Goal: Browse casually: Explore the website without a specific task or goal

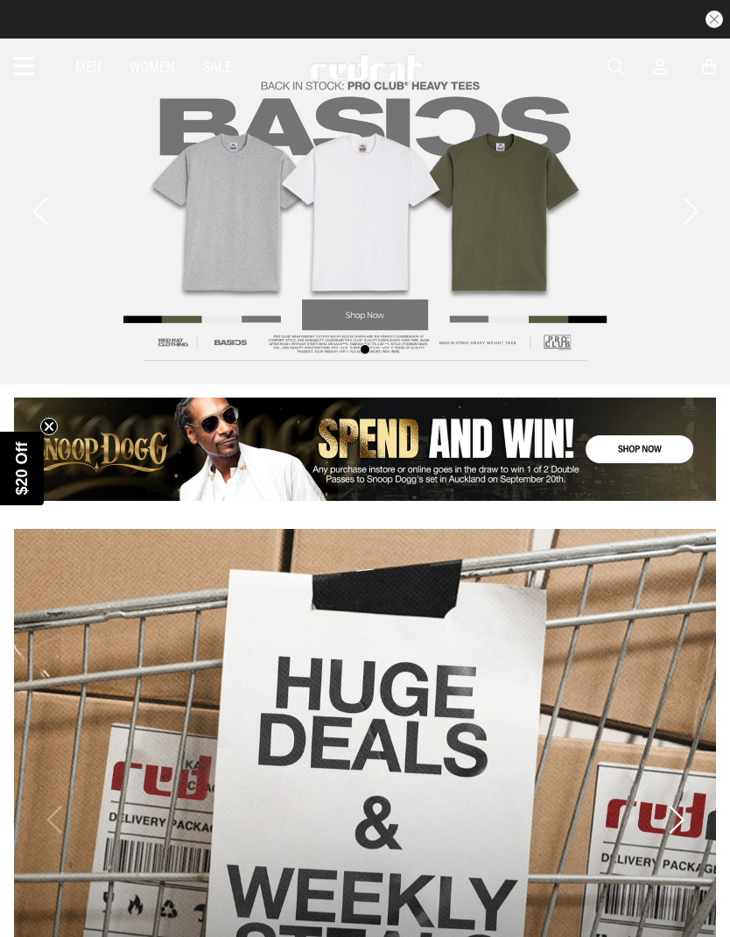
scroll to position [11, 0]
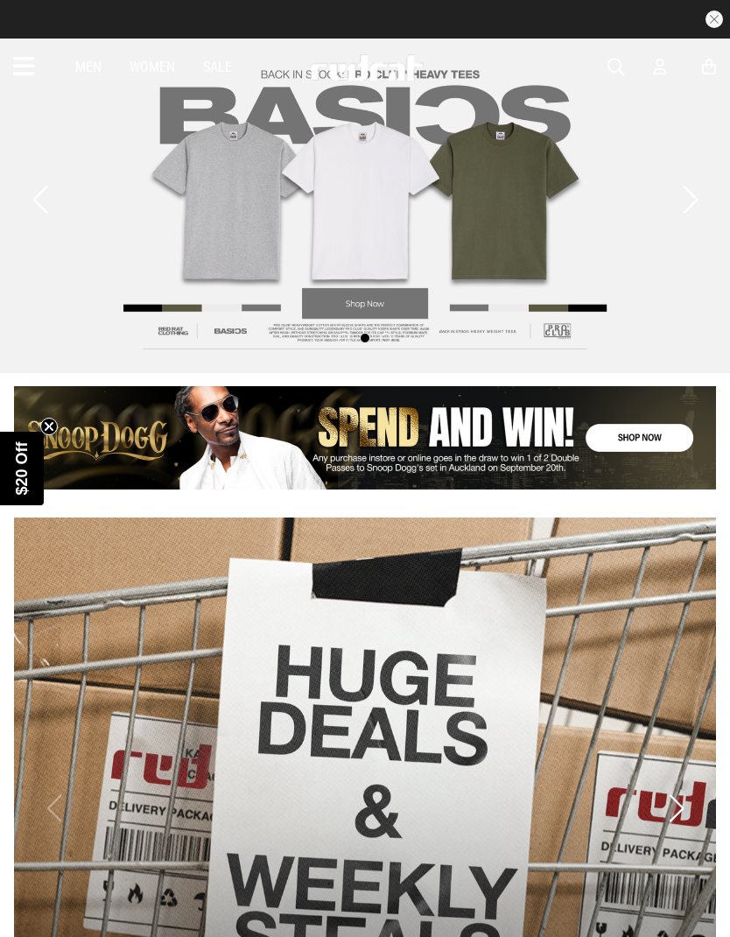
click at [212, 433] on link "1 / 1" at bounding box center [365, 437] width 702 height 103
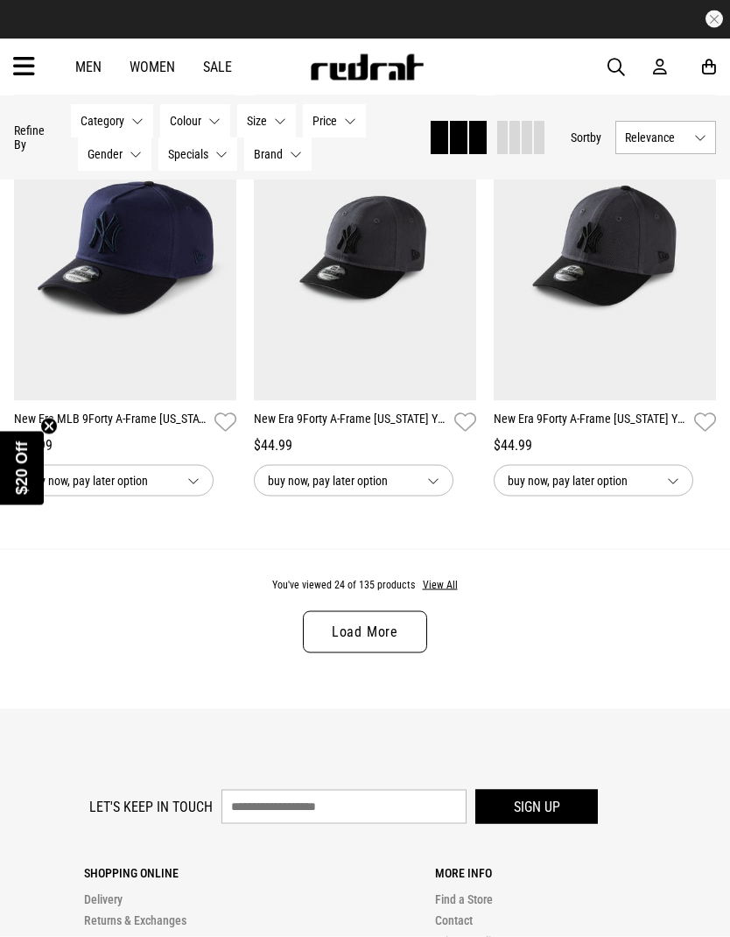
scroll to position [3317, 0]
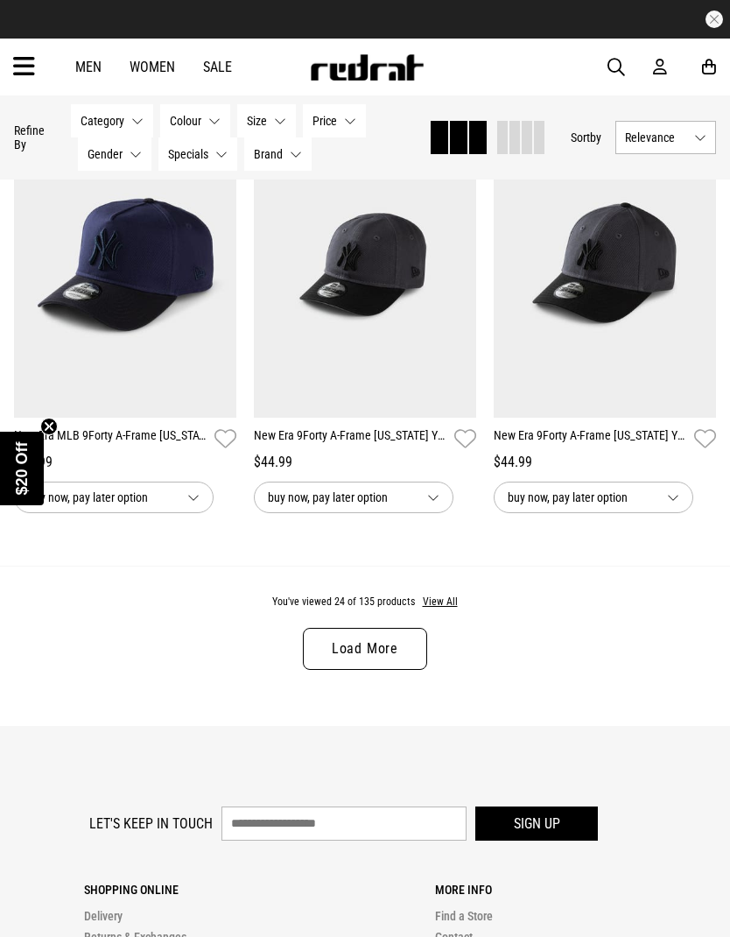
click at [404, 658] on link "Load More" at bounding box center [365, 649] width 124 height 42
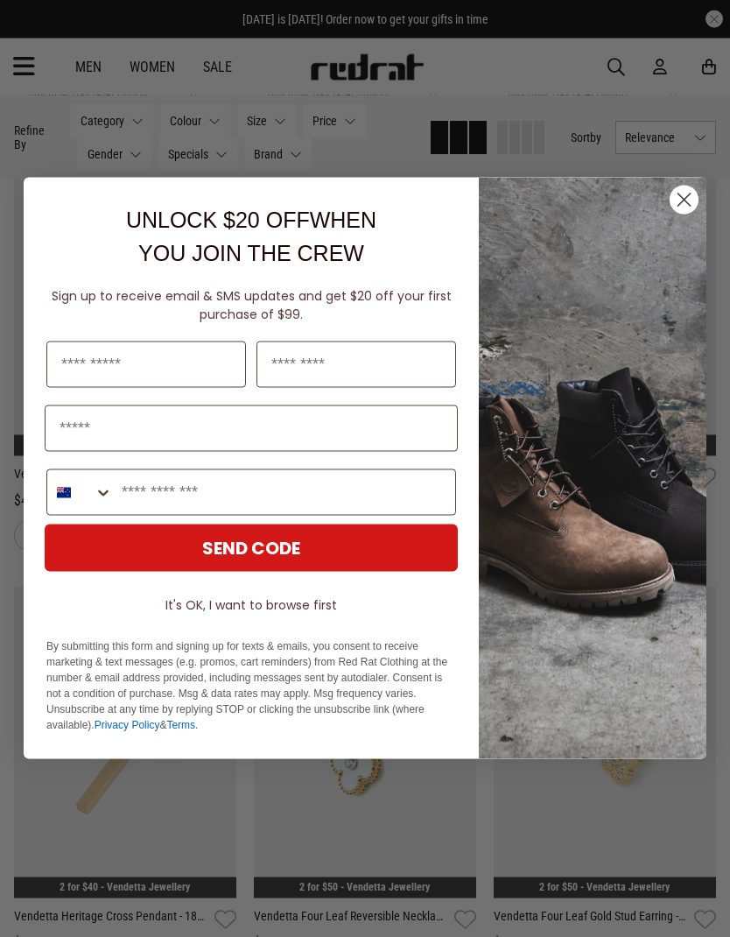
scroll to position [5932, 0]
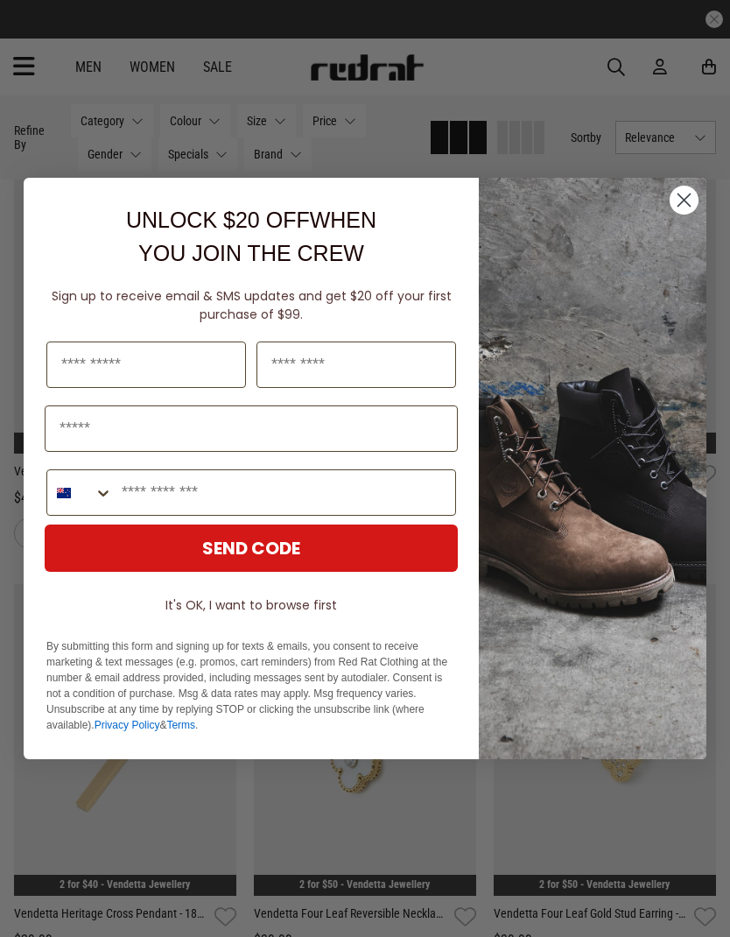
click at [702, 222] on img "POPUP Form" at bounding box center [593, 468] width 228 height 581
click at [677, 215] on circle "Close dialog" at bounding box center [684, 200] width 29 height 29
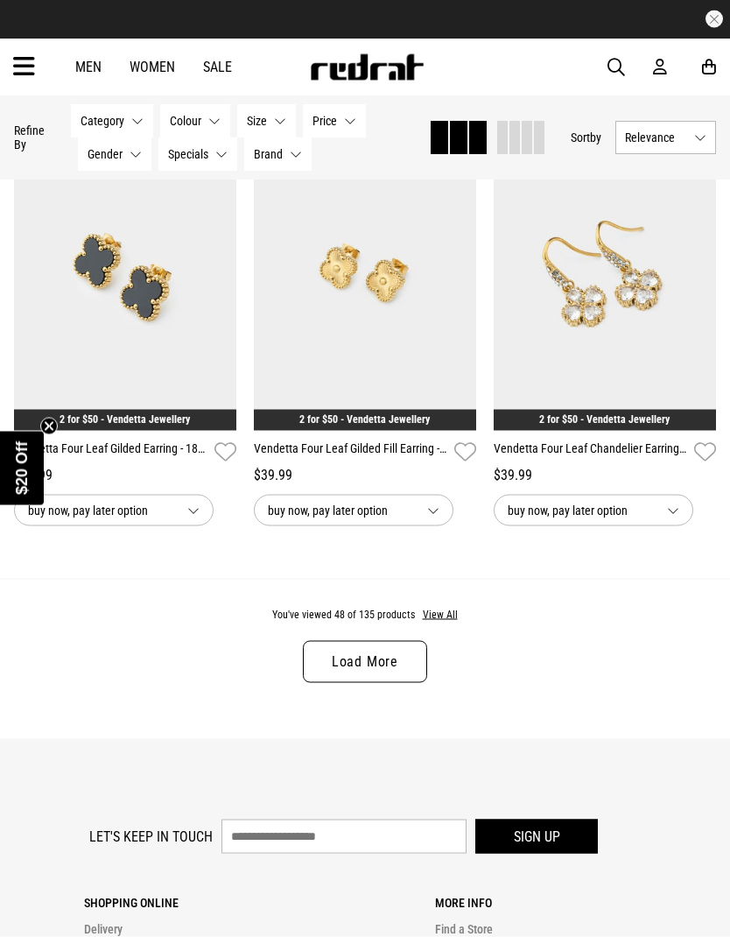
click at [442, 623] on button "View All" at bounding box center [440, 616] width 37 height 16
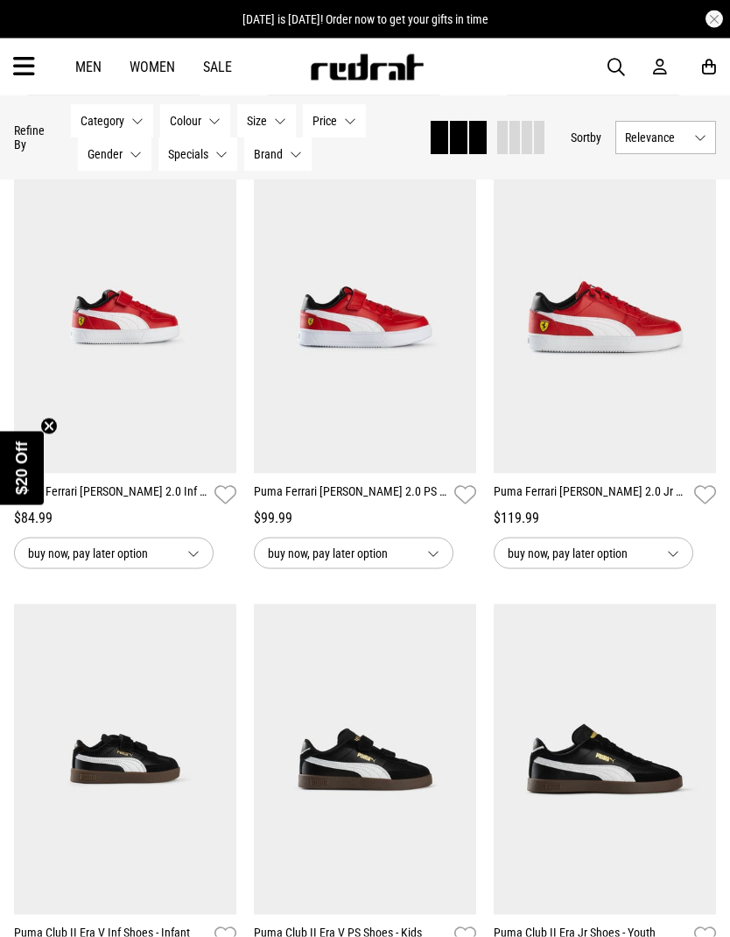
scroll to position [9447, 0]
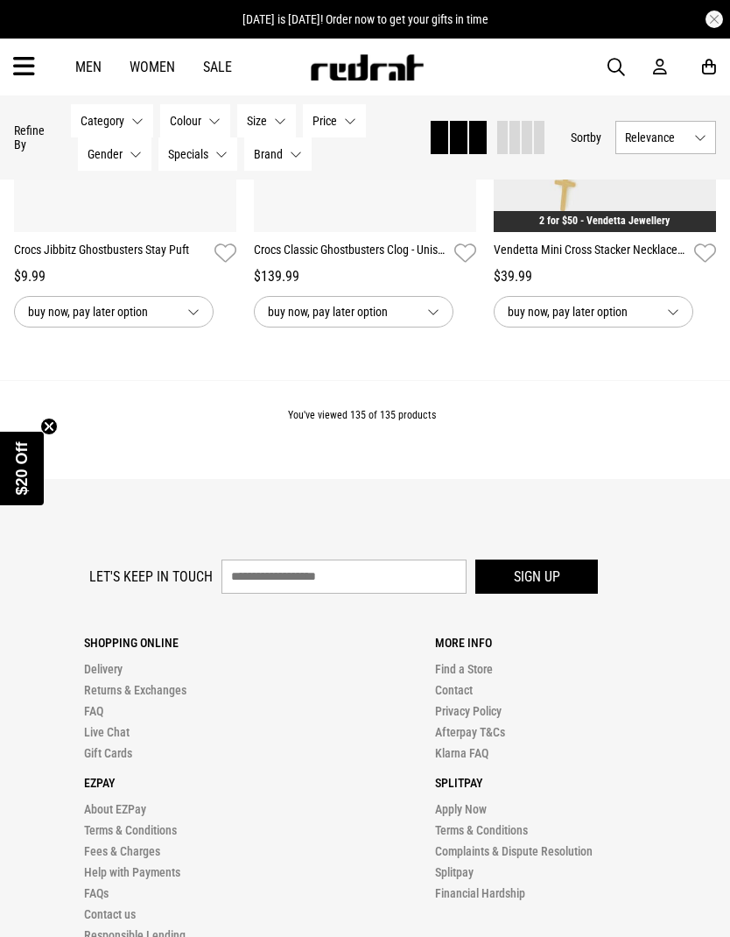
scroll to position [19846, 0]
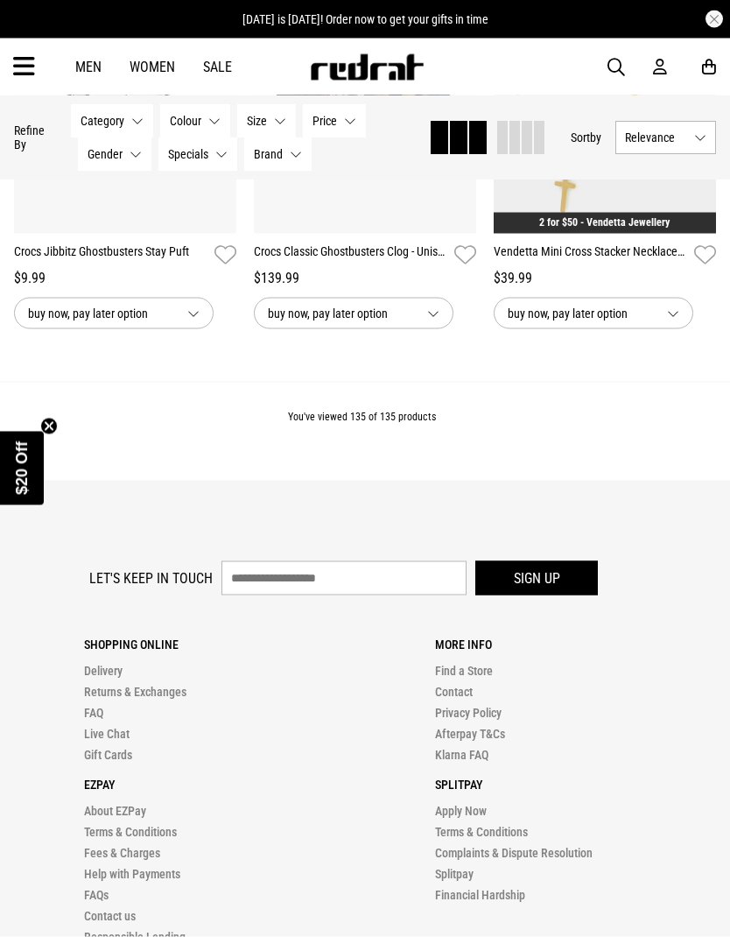
click at [90, 67] on link "Men" at bounding box center [88, 67] width 26 height 17
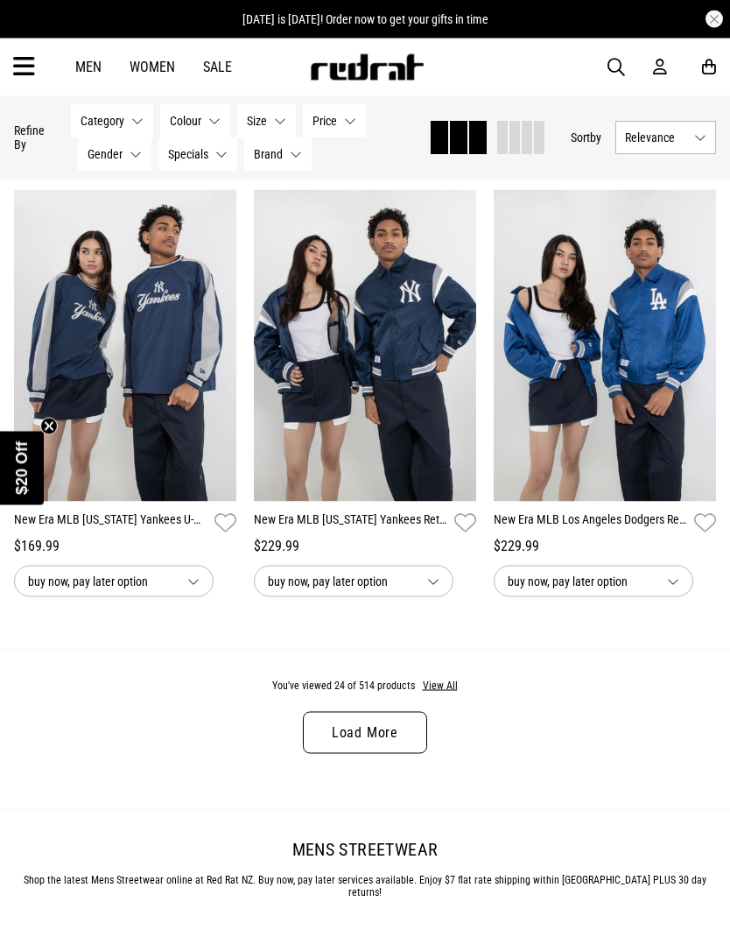
scroll to position [3286, 0]
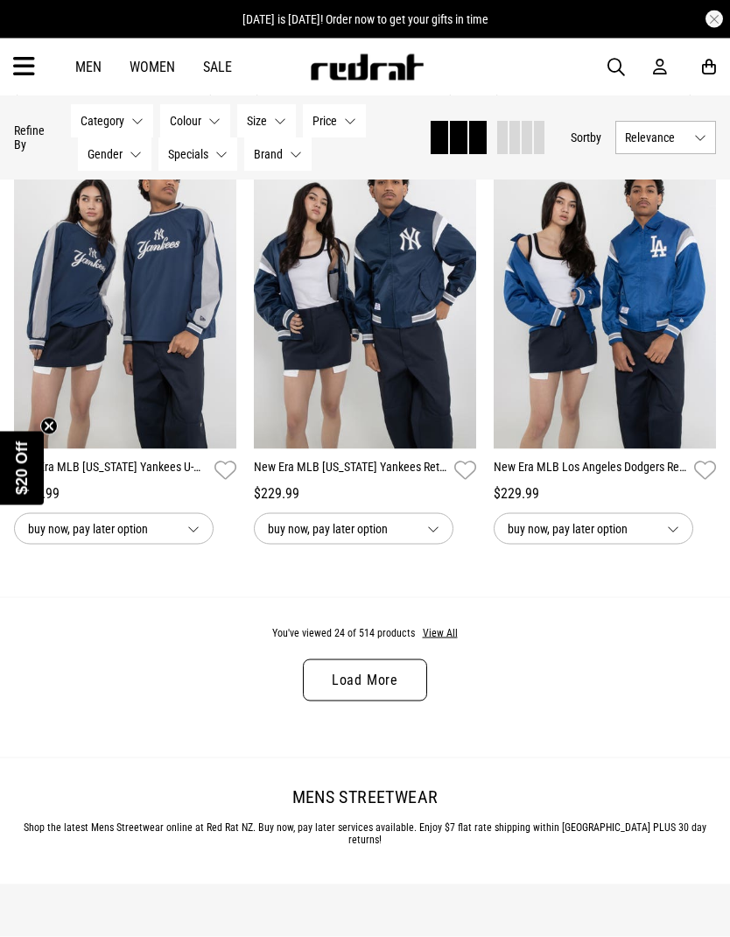
click at [442, 642] on button "View All" at bounding box center [440, 634] width 37 height 16
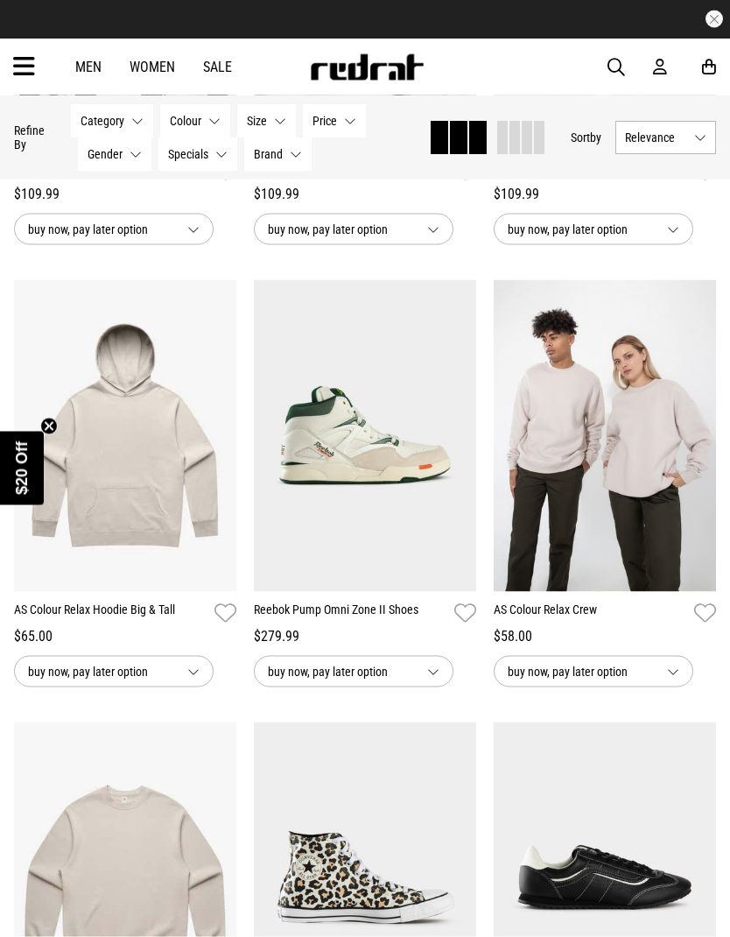
scroll to position [6236, 0]
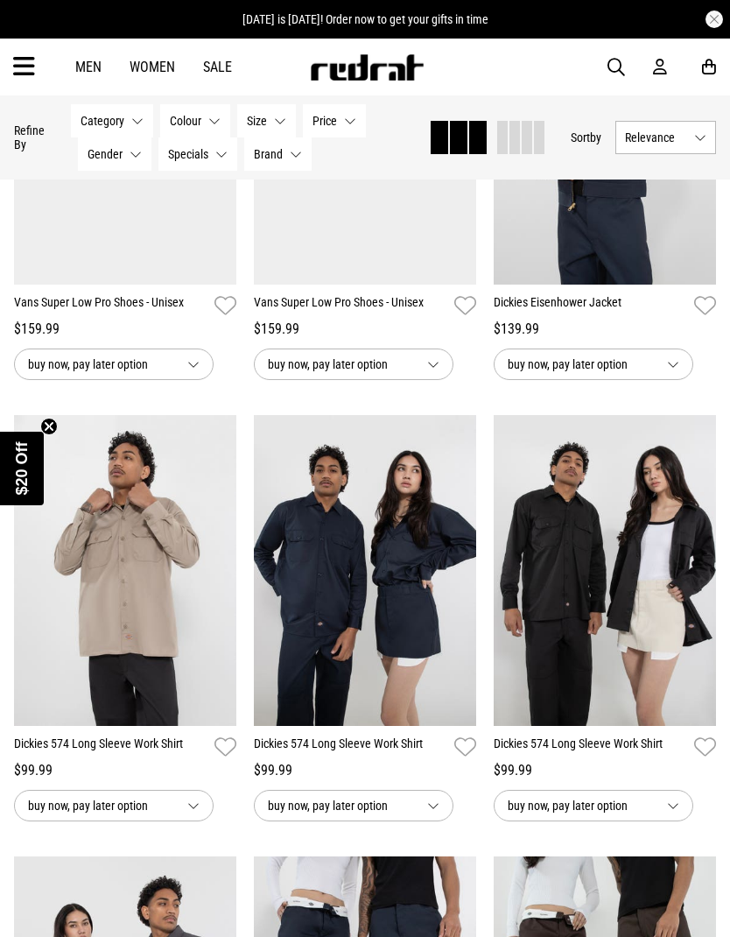
scroll to position [7425, 0]
